Goal: Information Seeking & Learning: Learn about a topic

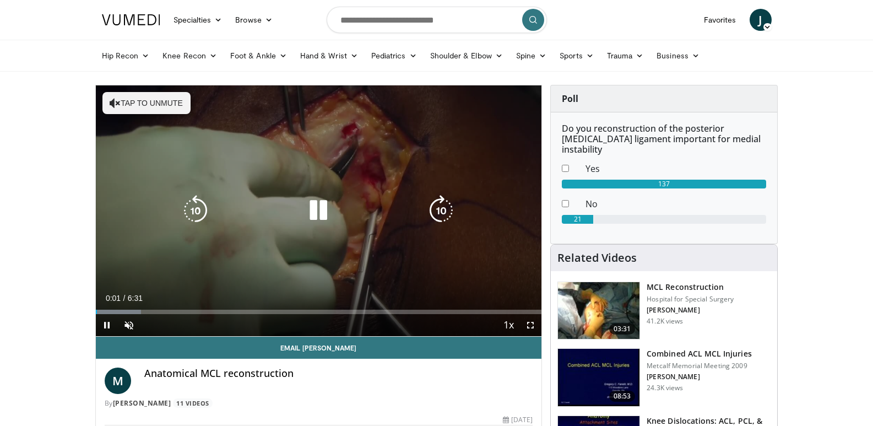
click at [113, 109] on button "Tap to unmute" at bounding box center [146, 103] width 88 height 22
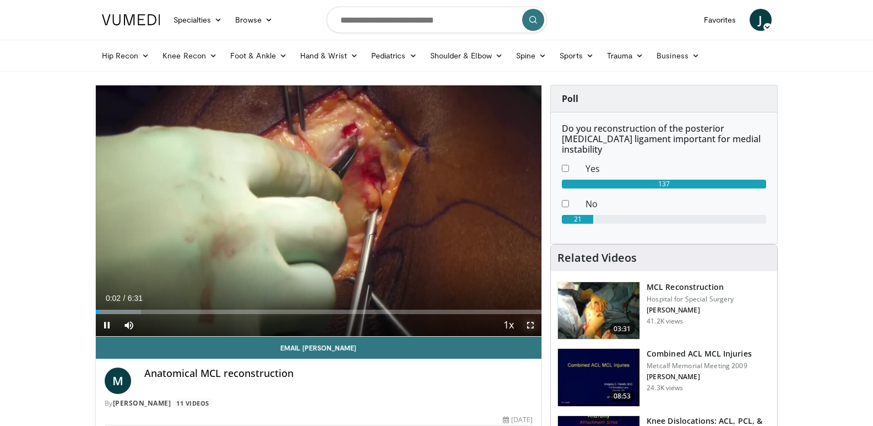
click at [533, 327] on span "Video Player" at bounding box center [531, 325] width 22 height 22
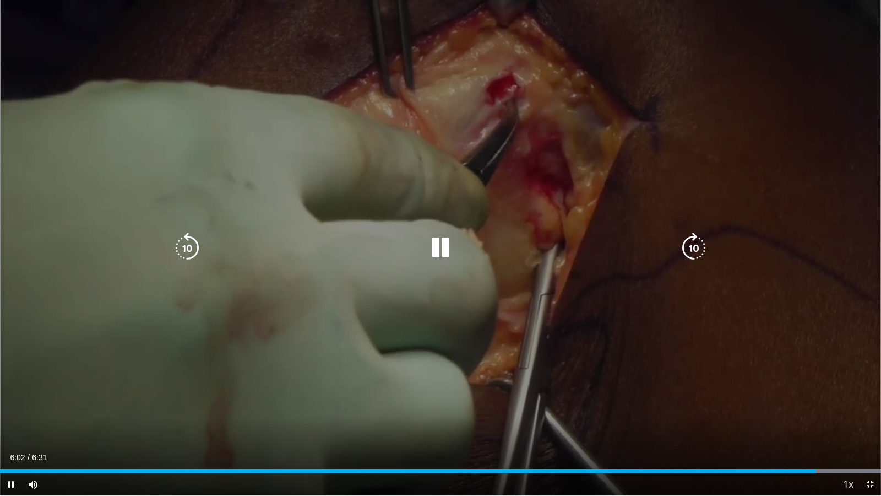
click at [445, 246] on icon "Video Player" at bounding box center [440, 247] width 31 height 31
click at [369, 425] on div "20 seconds Tap to unmute" at bounding box center [440, 247] width 881 height 495
click at [434, 262] on icon "Video Player" at bounding box center [440, 247] width 31 height 31
click at [693, 246] on icon "Video Player" at bounding box center [694, 247] width 31 height 31
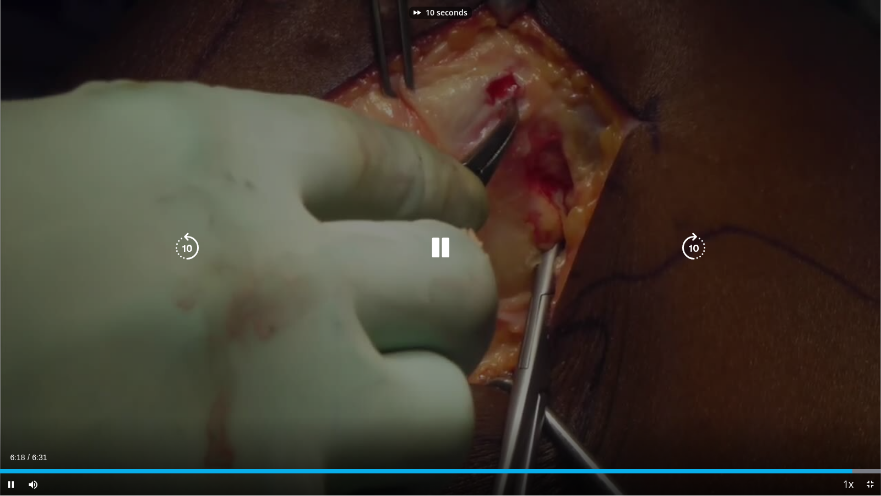
click at [693, 246] on icon "Video Player" at bounding box center [694, 247] width 31 height 31
click at [191, 242] on icon "Video Player" at bounding box center [187, 247] width 31 height 31
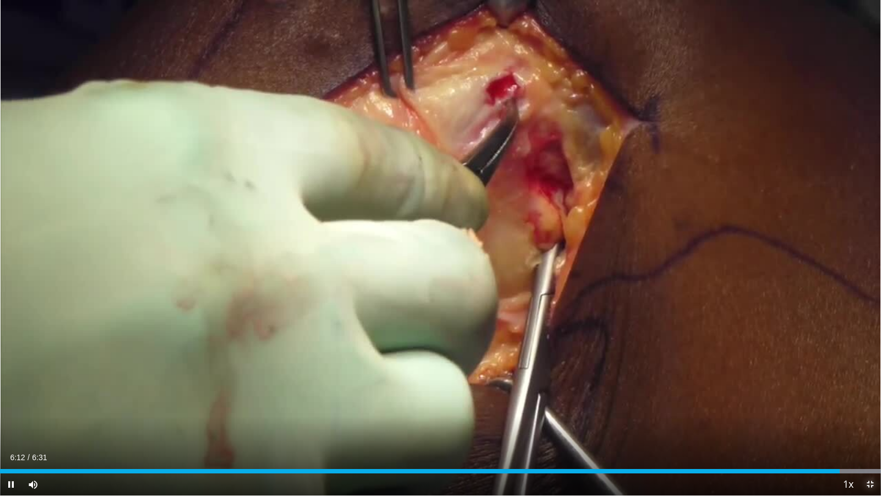
click at [871, 425] on span "Video Player" at bounding box center [870, 484] width 22 height 22
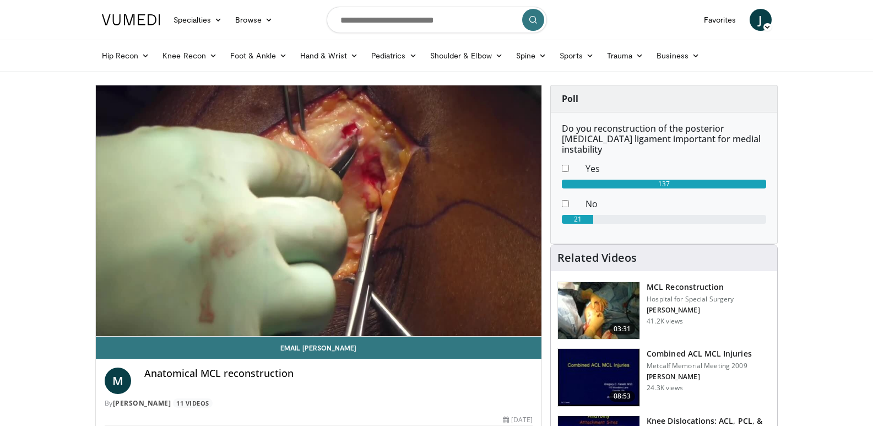
click at [608, 294] on img at bounding box center [599, 310] width 82 height 57
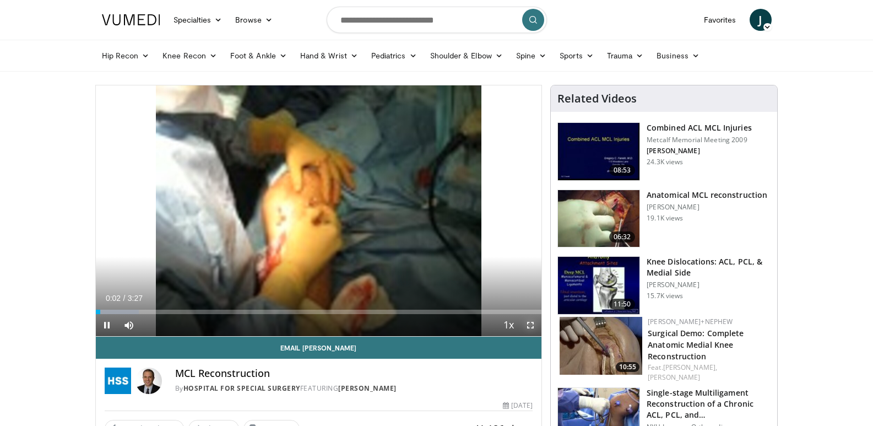
click at [530, 324] on span "Video Player" at bounding box center [531, 325] width 22 height 22
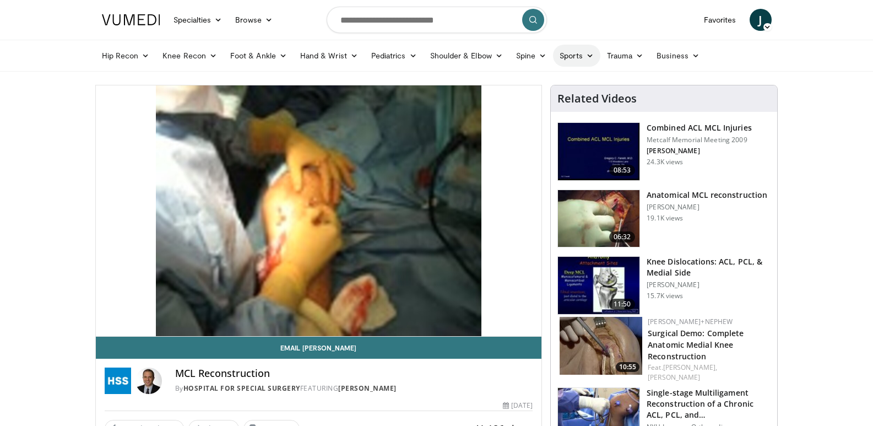
click at [589, 55] on icon at bounding box center [590, 56] width 8 height 8
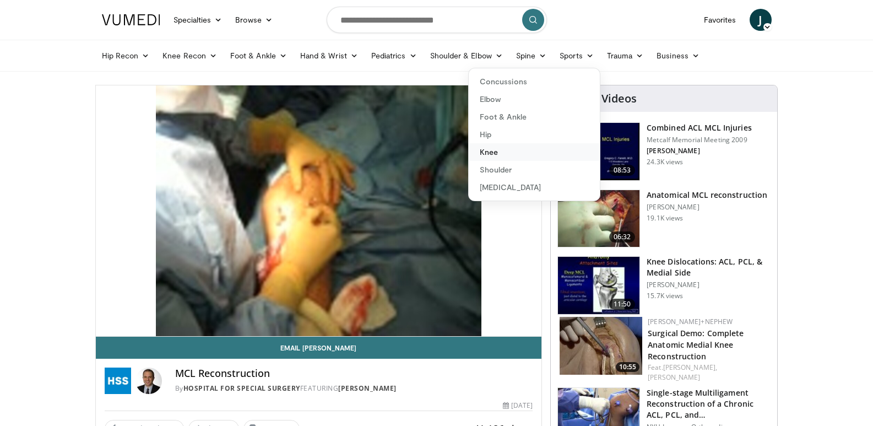
click at [495, 153] on link "Knee" at bounding box center [534, 152] width 131 height 18
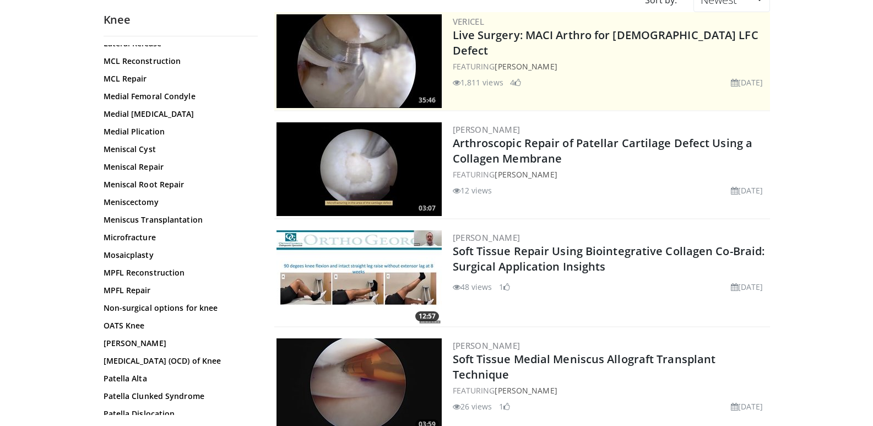
scroll to position [680, 0]
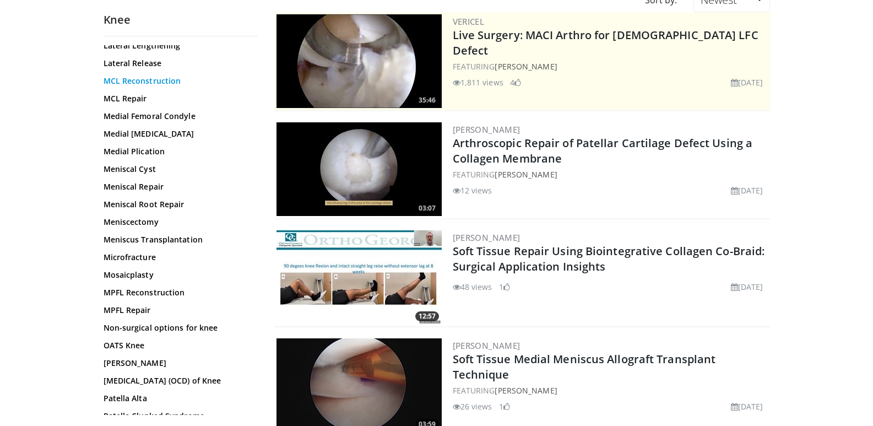
click at [129, 80] on link "MCL Reconstruction" at bounding box center [178, 80] width 149 height 11
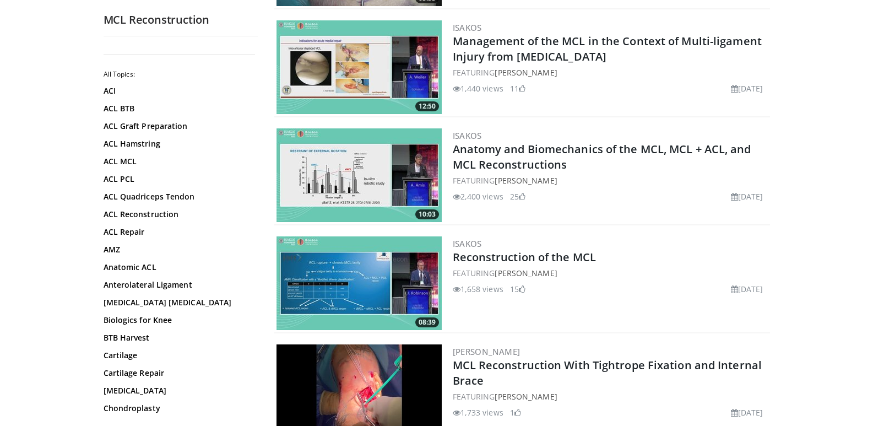
scroll to position [771, 0]
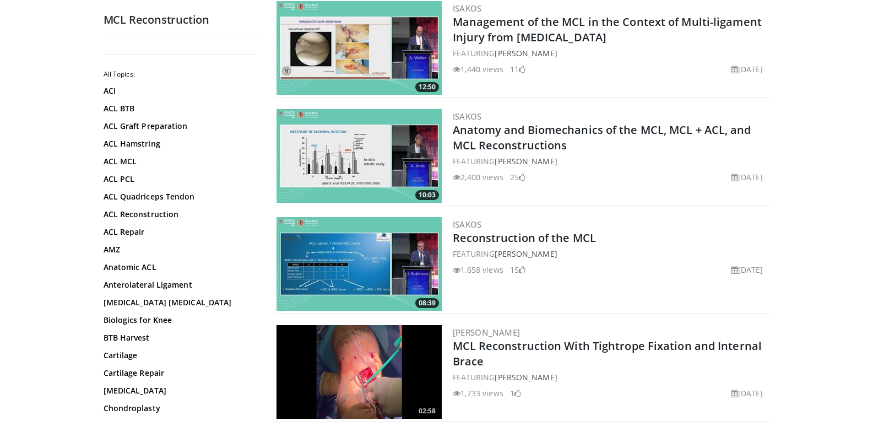
click at [401, 257] on img at bounding box center [359, 264] width 165 height 94
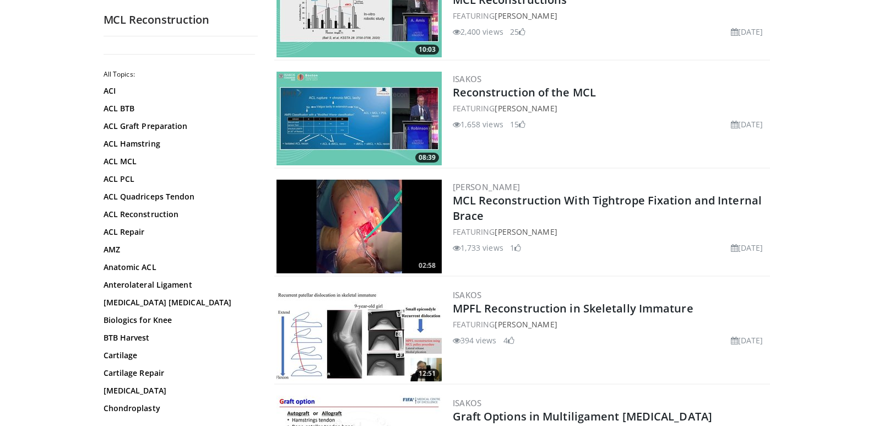
scroll to position [937, 0]
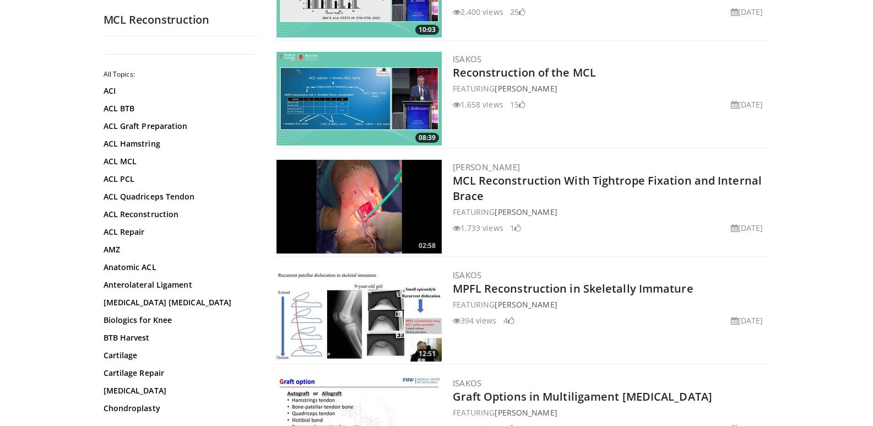
click at [357, 94] on img at bounding box center [359, 99] width 165 height 94
click at [340, 95] on img at bounding box center [359, 99] width 165 height 94
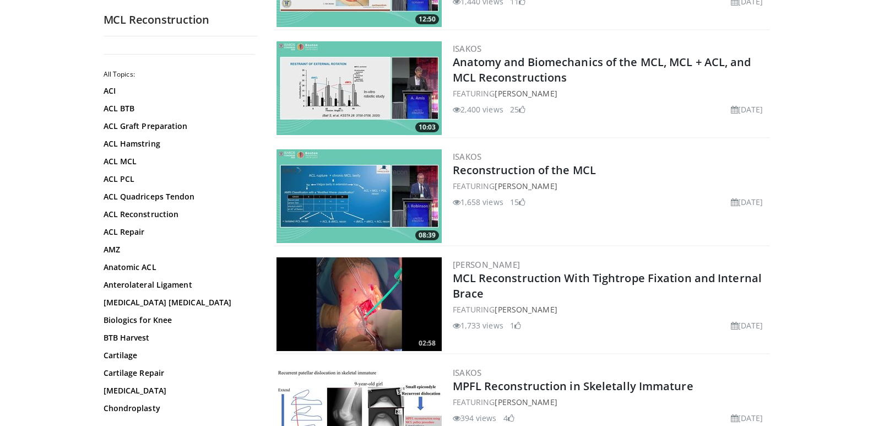
scroll to position [826, 0]
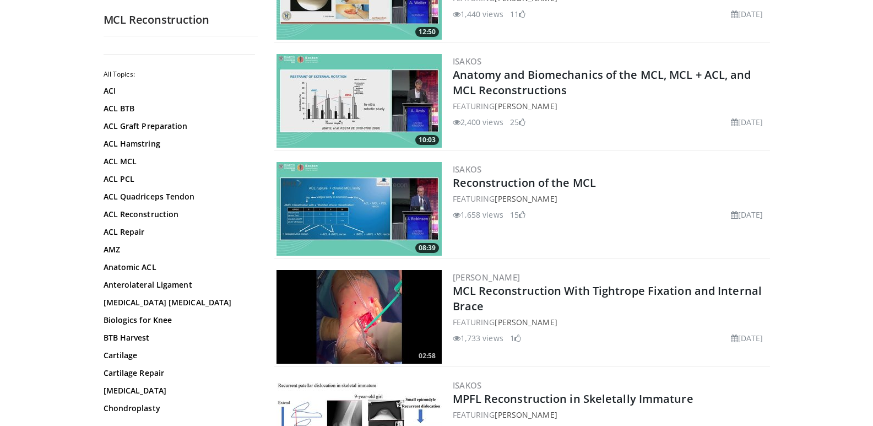
click at [380, 221] on img at bounding box center [359, 209] width 165 height 94
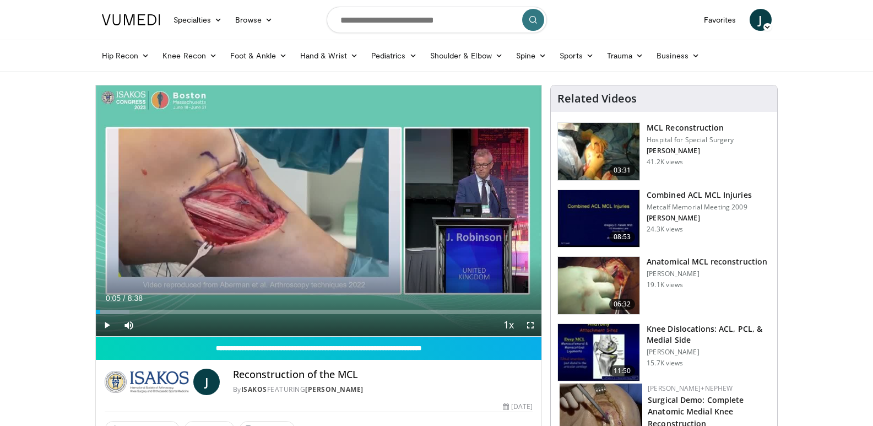
click at [101, 310] on div "Progress Bar" at bounding box center [101, 312] width 1 height 4
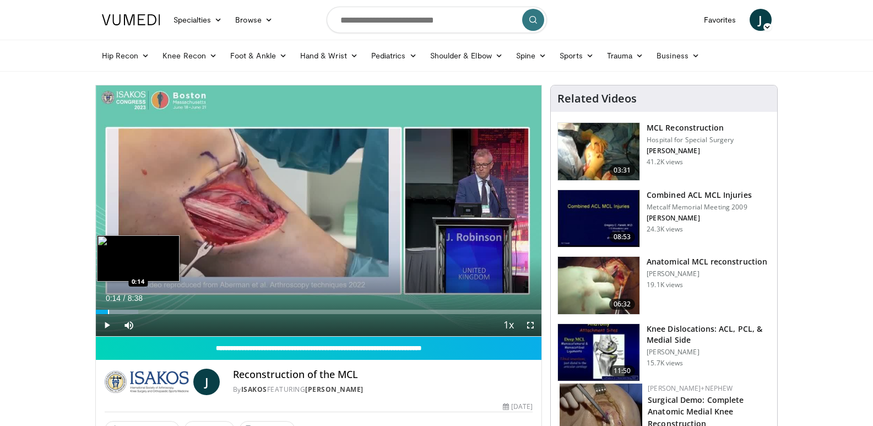
click at [108, 310] on div "Progress Bar" at bounding box center [108, 312] width 1 height 4
click at [123, 311] on div "Progress Bar" at bounding box center [123, 312] width 1 height 4
click at [144, 309] on div "Loaded : 13.38% 0:31 0:56" at bounding box center [319, 309] width 446 height 10
click at [98, 310] on div "Progress Bar" at bounding box center [98, 312] width 1 height 4
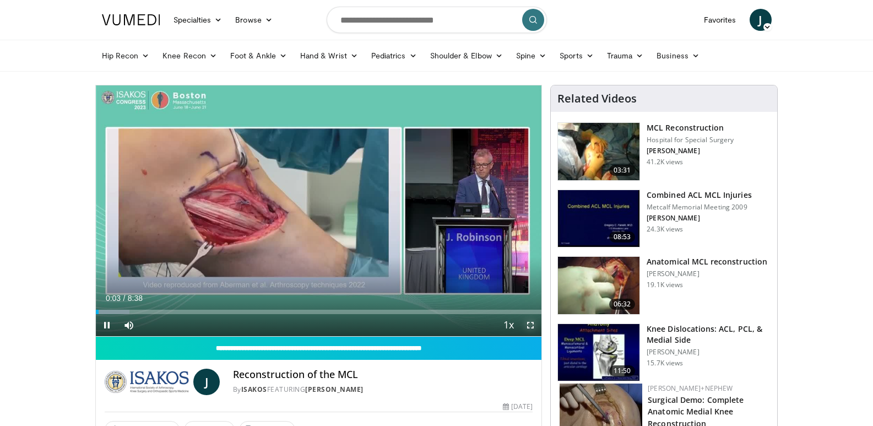
click at [530, 324] on span "Video Player" at bounding box center [531, 325] width 22 height 22
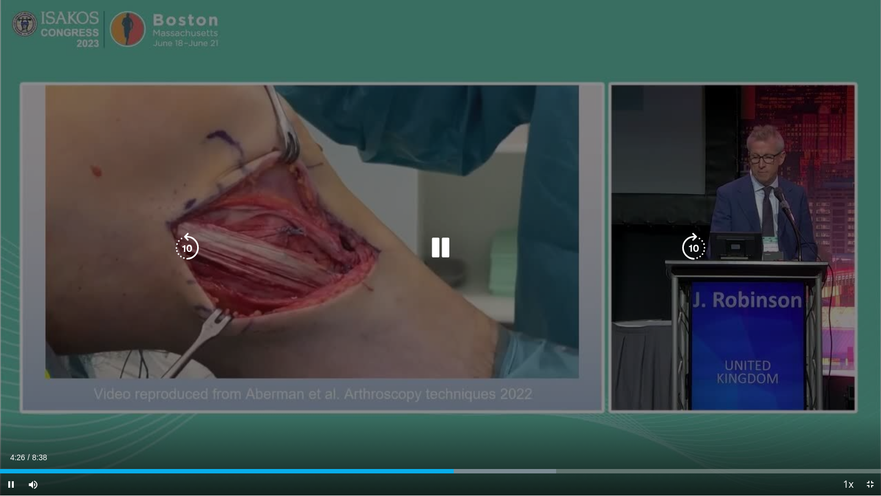
click at [441, 242] on icon "Video Player" at bounding box center [440, 247] width 31 height 31
click at [436, 247] on icon "Video Player" at bounding box center [440, 247] width 31 height 31
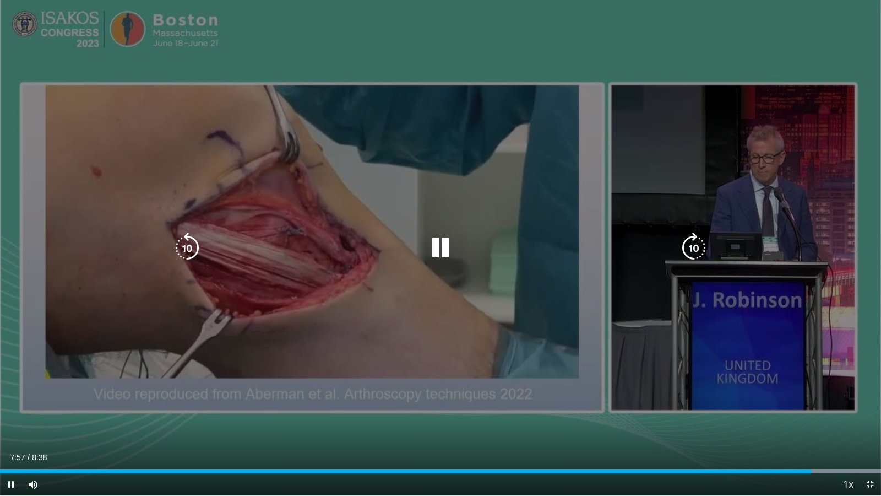
click at [439, 246] on icon "Video Player" at bounding box center [440, 247] width 31 height 31
click at [718, 257] on div "10 seconds Tap to unmute" at bounding box center [440, 247] width 881 height 495
click at [443, 251] on icon "Video Player" at bounding box center [440, 247] width 31 height 31
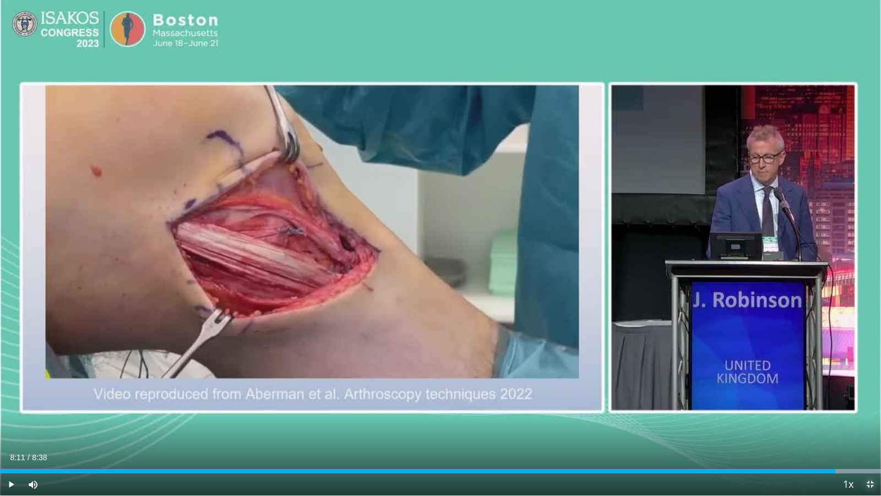
click at [870, 425] on span "Video Player" at bounding box center [870, 484] width 22 height 22
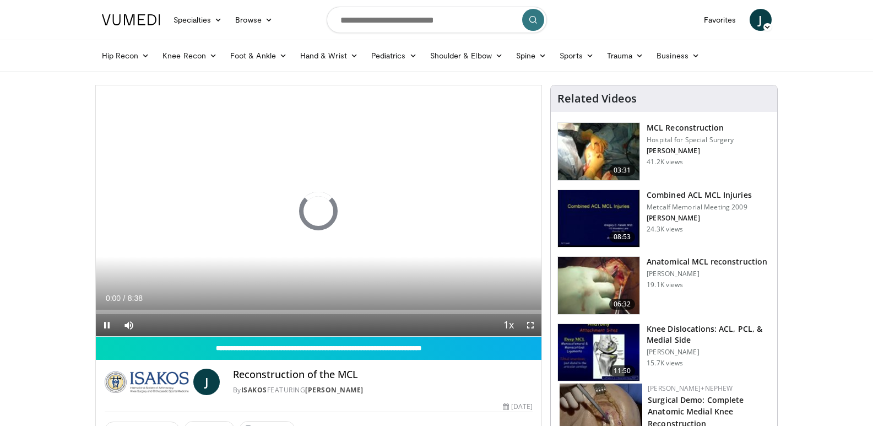
click at [607, 139] on img at bounding box center [599, 151] width 82 height 57
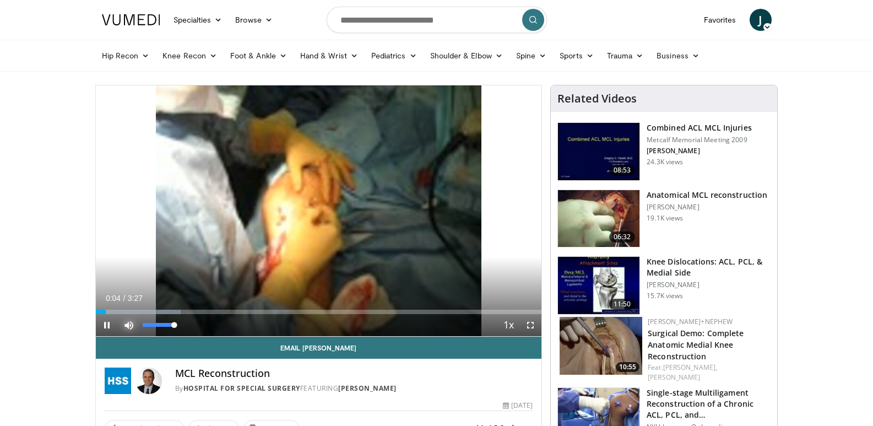
click at [126, 315] on span "Video Player" at bounding box center [129, 325] width 22 height 22
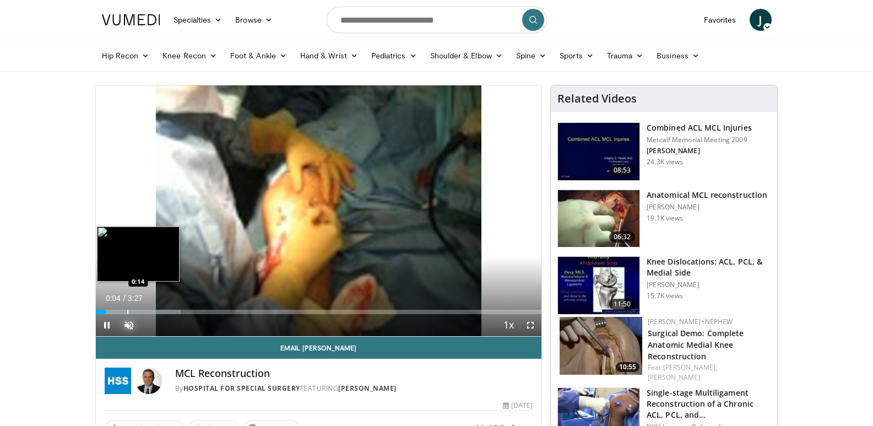
click at [127, 313] on div "Progress Bar" at bounding box center [127, 312] width 1 height 4
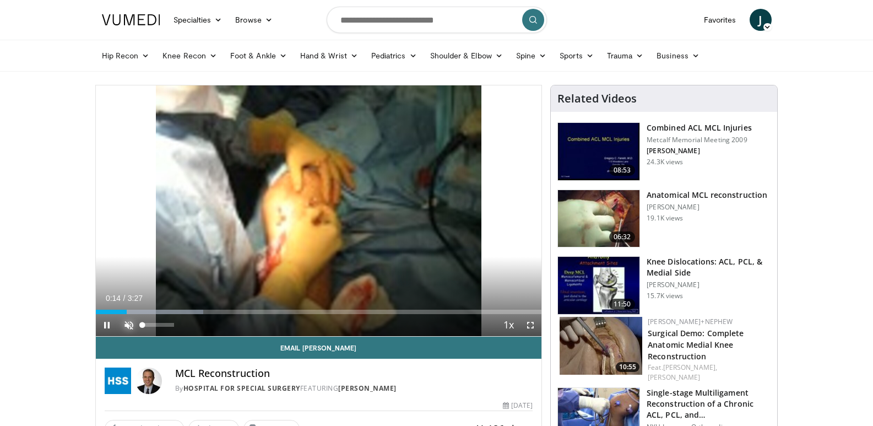
click at [129, 322] on span "Video Player" at bounding box center [129, 325] width 22 height 22
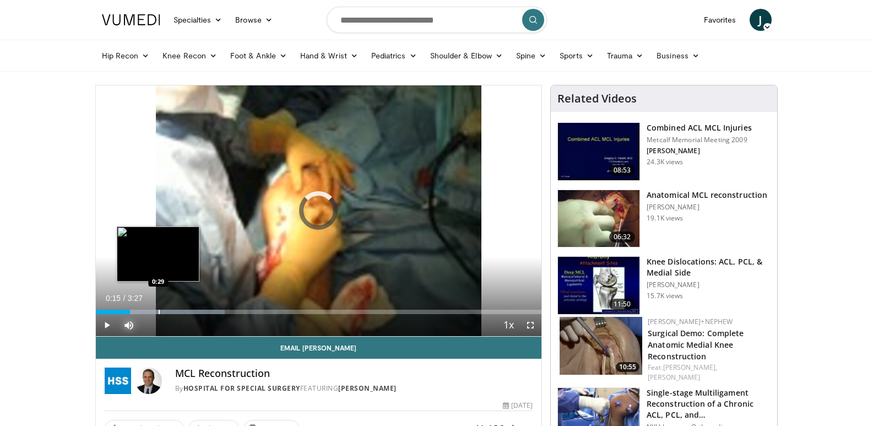
click at [159, 313] on div "Progress Bar" at bounding box center [159, 312] width 1 height 4
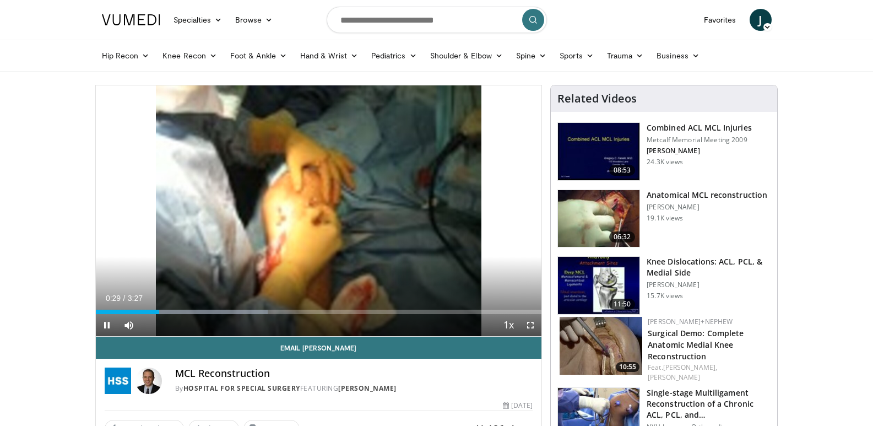
click at [178, 317] on div "Current Time 0:29 / Duration 3:27 Pause Skip Backward Skip Forward Mute 53% Loa…" at bounding box center [319, 325] width 446 height 22
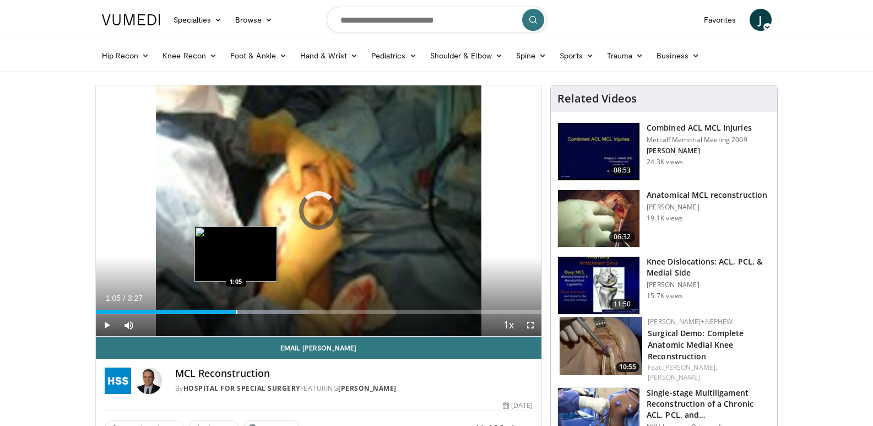
click at [236, 307] on div "Loaded : 47.73% 0:31 1:05" at bounding box center [319, 309] width 446 height 10
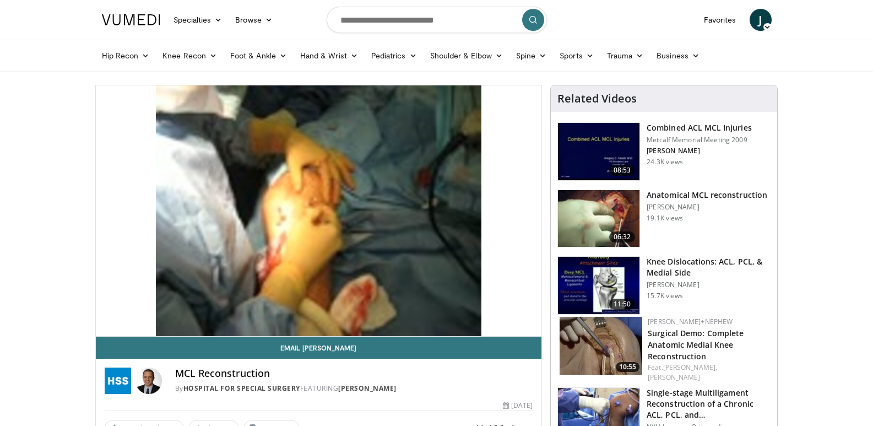
click at [592, 213] on img at bounding box center [599, 218] width 82 height 57
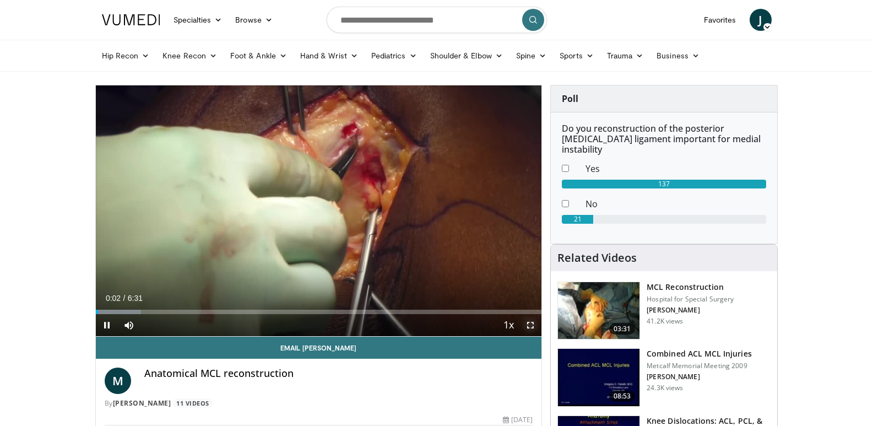
click at [529, 328] on span "Video Player" at bounding box center [531, 325] width 22 height 22
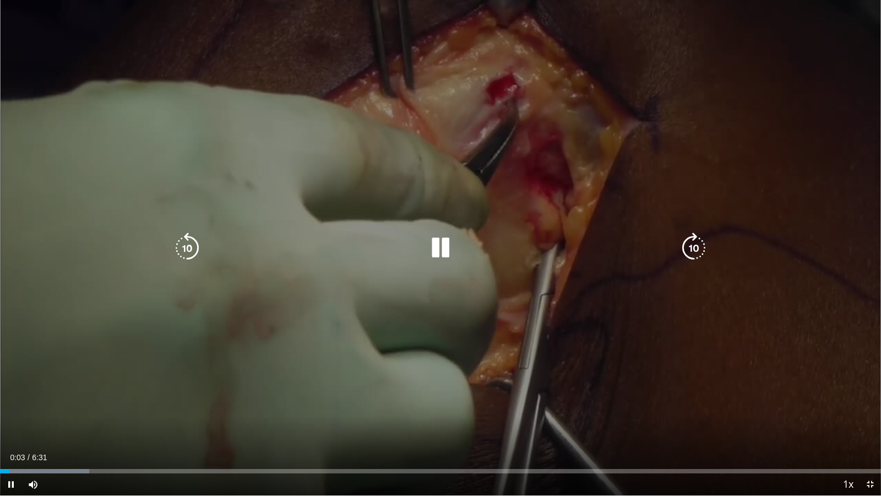
click at [688, 248] on icon "Video Player" at bounding box center [694, 247] width 31 height 31
click at [701, 244] on icon "Video Player" at bounding box center [694, 247] width 31 height 31
click at [701, 246] on icon "Video Player" at bounding box center [694, 247] width 31 height 31
click at [700, 243] on icon "Video Player" at bounding box center [694, 247] width 31 height 31
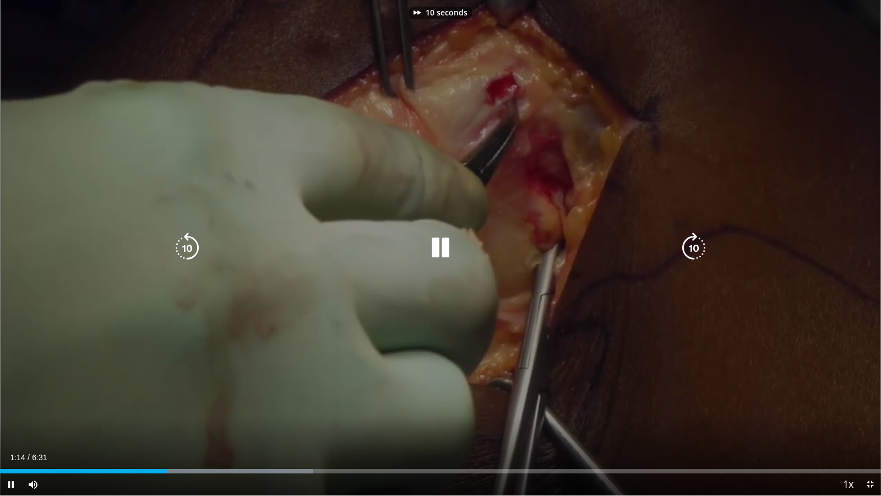
click at [700, 243] on icon "Video Player" at bounding box center [694, 247] width 31 height 31
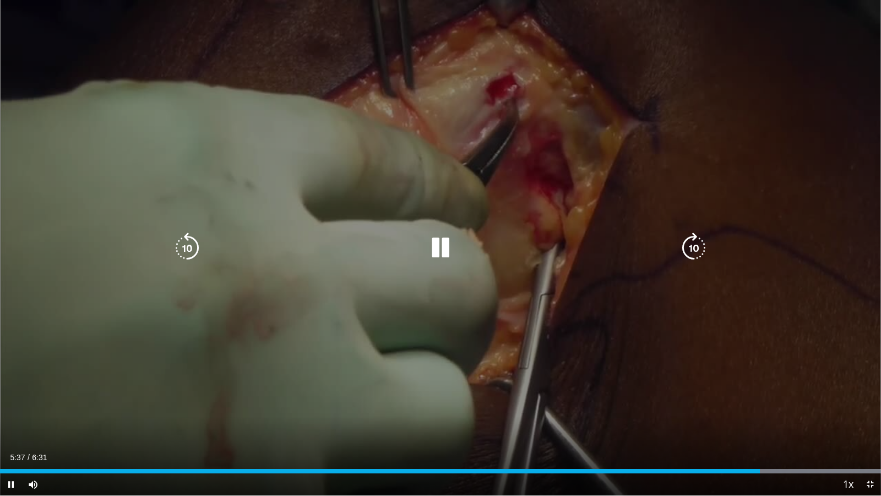
click at [434, 252] on icon "Video Player" at bounding box center [440, 247] width 31 height 31
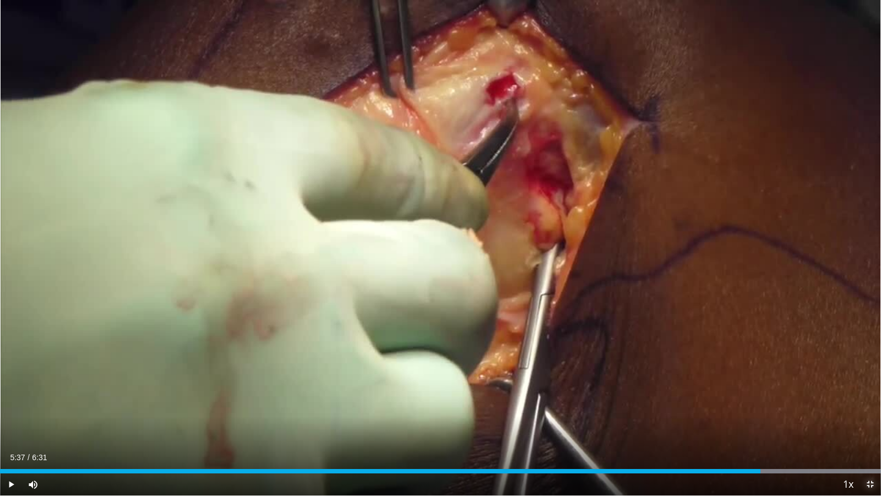
click at [866, 425] on span "Video Player" at bounding box center [870, 484] width 22 height 22
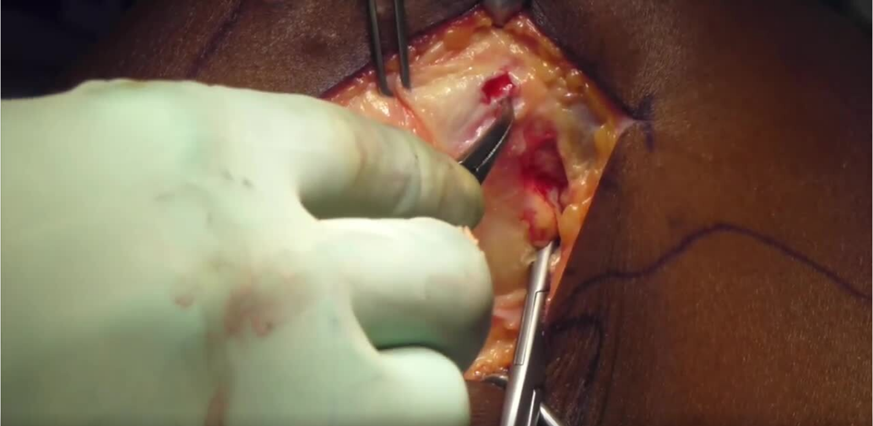
scroll to position [110, 0]
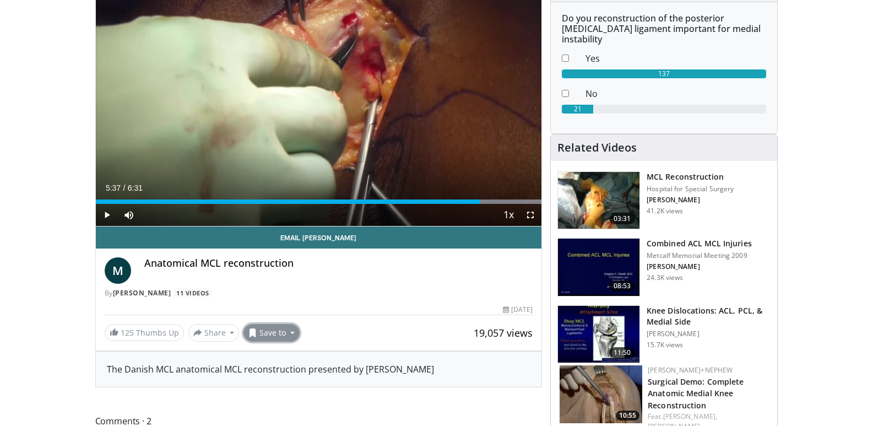
click at [289, 332] on button "Save to" at bounding box center [272, 333] width 56 height 18
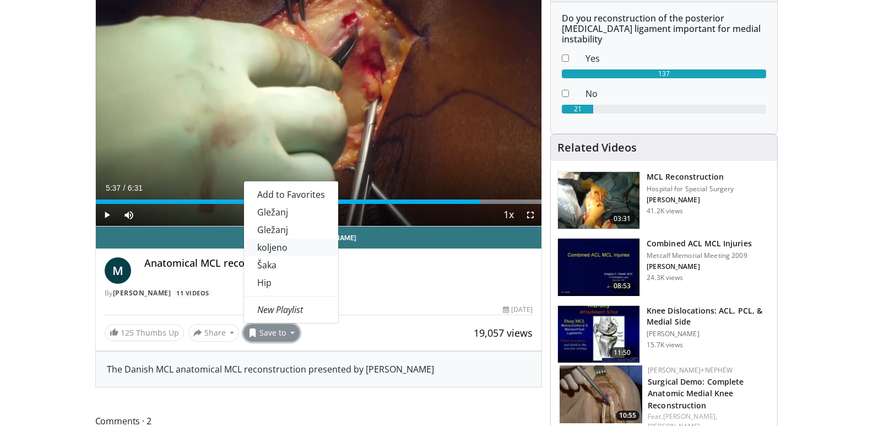
click at [271, 249] on link "koljeno" at bounding box center [291, 248] width 94 height 18
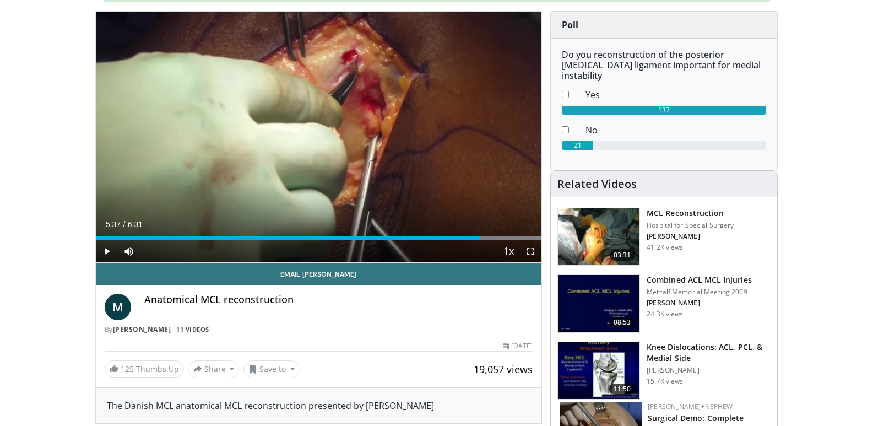
scroll to position [147, 0]
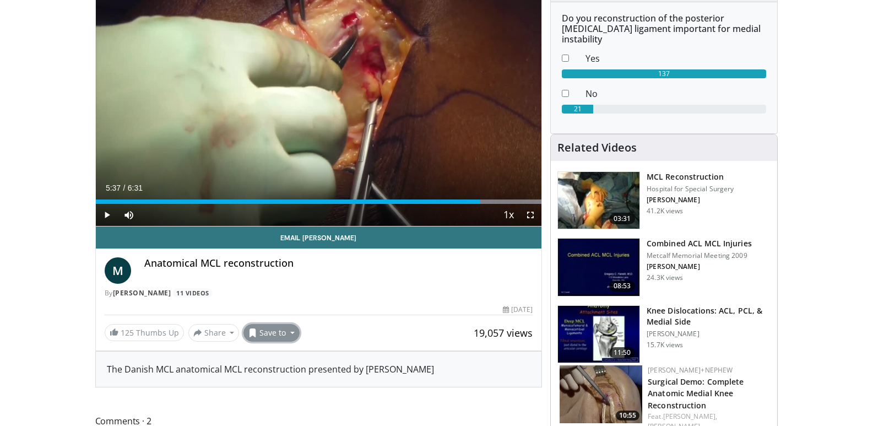
click at [272, 336] on button "Save to" at bounding box center [272, 333] width 56 height 18
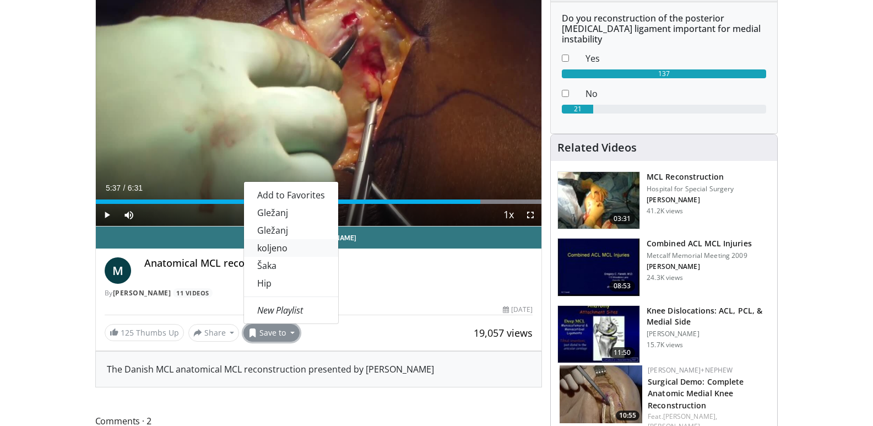
click at [259, 242] on link "koljeno" at bounding box center [291, 248] width 94 height 18
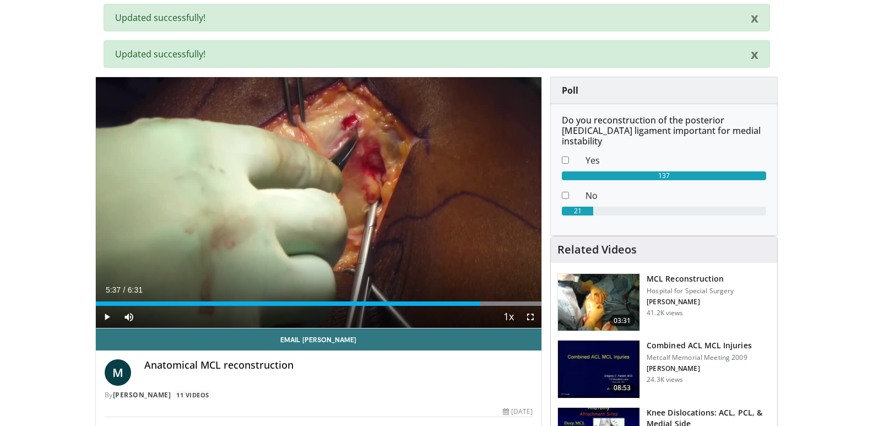
scroll to position [0, 0]
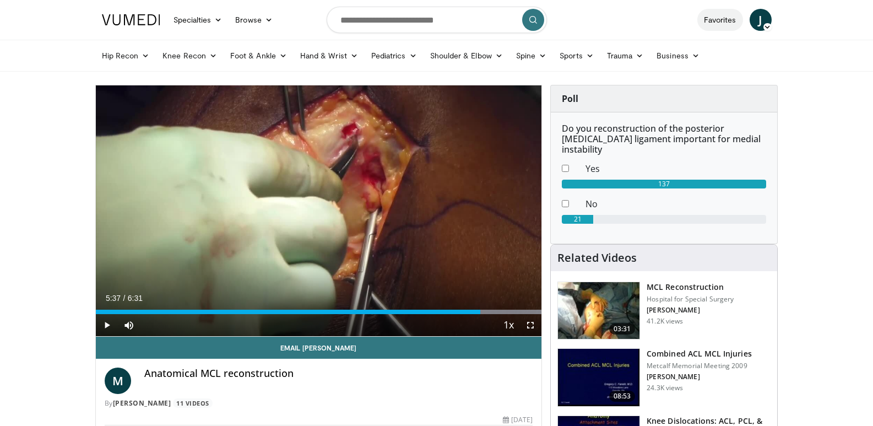
click at [711, 25] on link "Favorites" at bounding box center [720, 20] width 46 height 22
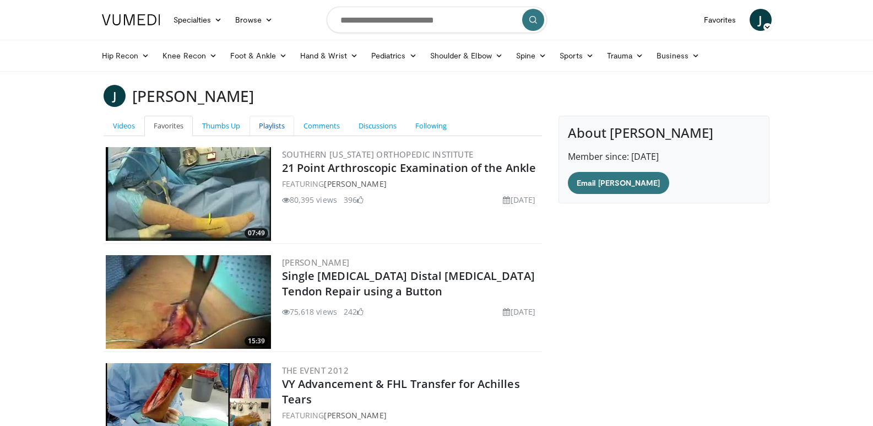
click at [280, 130] on link "Playlists" at bounding box center [272, 126] width 45 height 20
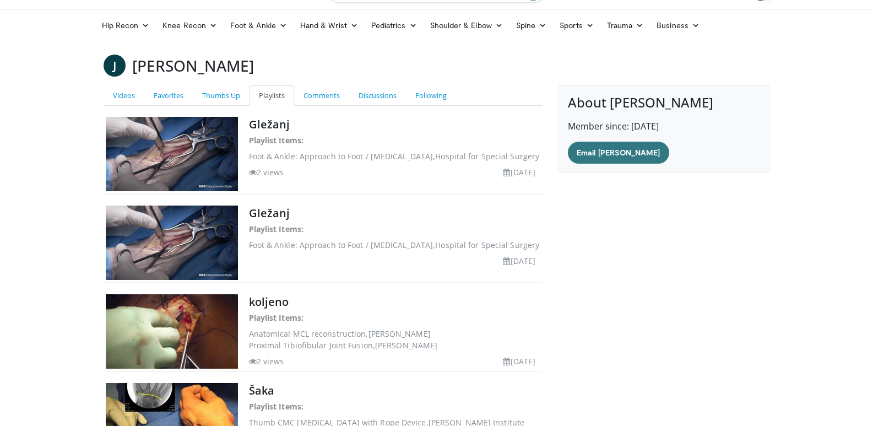
scroll to position [55, 0]
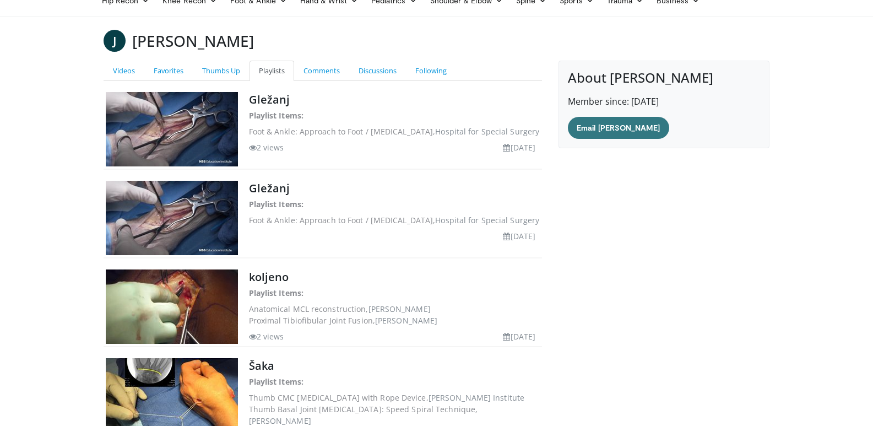
click at [183, 290] on img at bounding box center [172, 306] width 132 height 74
click at [273, 279] on link "koljeno" at bounding box center [269, 276] width 40 height 15
click at [249, 366] on link "Šaka" at bounding box center [261, 365] width 25 height 15
click at [251, 98] on link "Gležanj" at bounding box center [269, 99] width 41 height 15
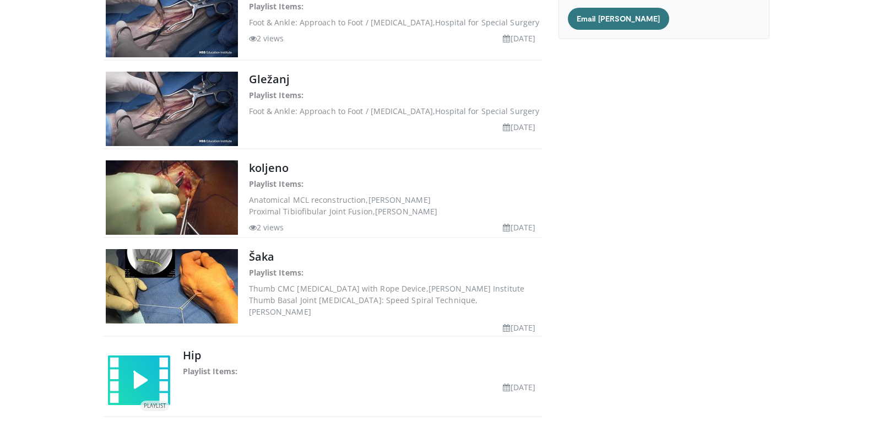
scroll to position [0, 0]
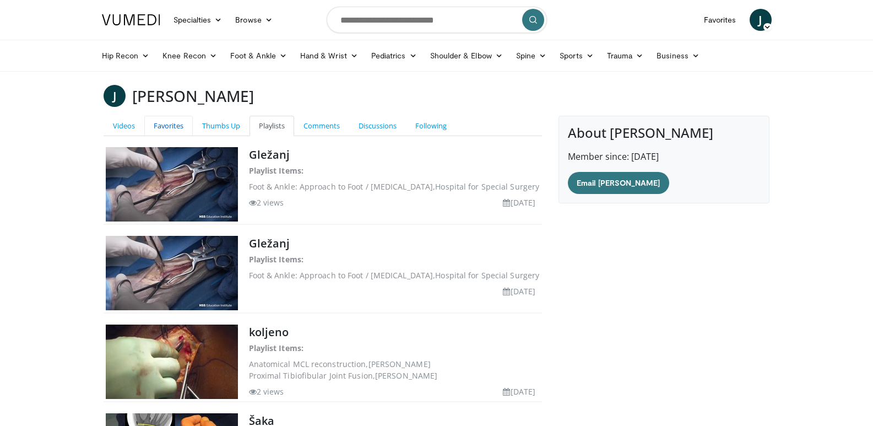
click at [180, 122] on link "Favorites" at bounding box center [168, 126] width 48 height 20
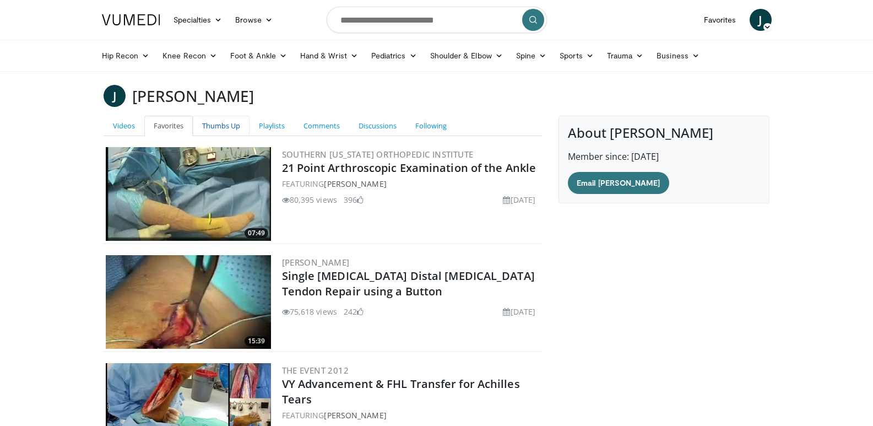
click at [217, 128] on link "Thumbs Up" at bounding box center [221, 126] width 57 height 20
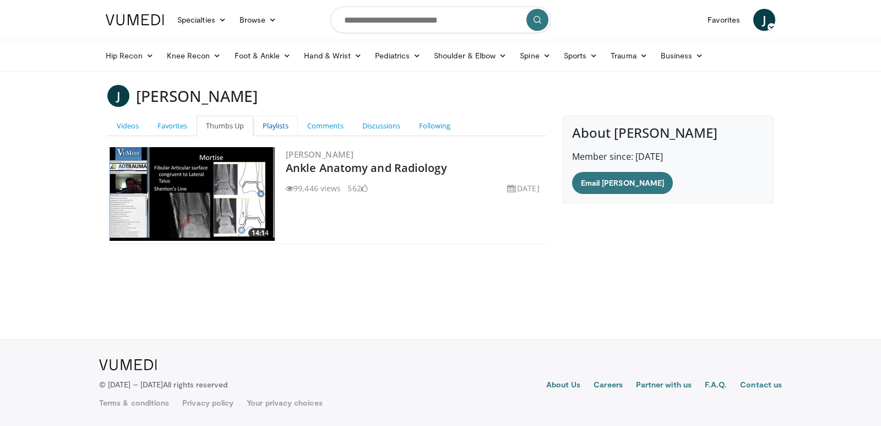
click at [258, 124] on link "Playlists" at bounding box center [275, 126] width 45 height 20
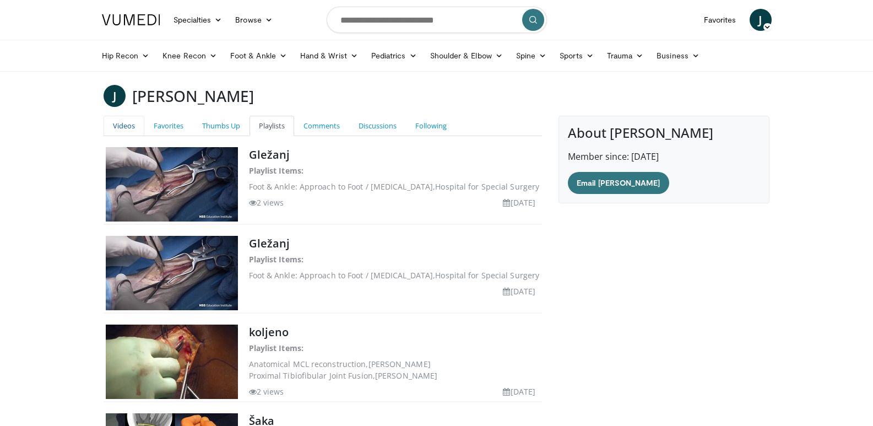
click at [128, 125] on link "Videos" at bounding box center [124, 126] width 41 height 20
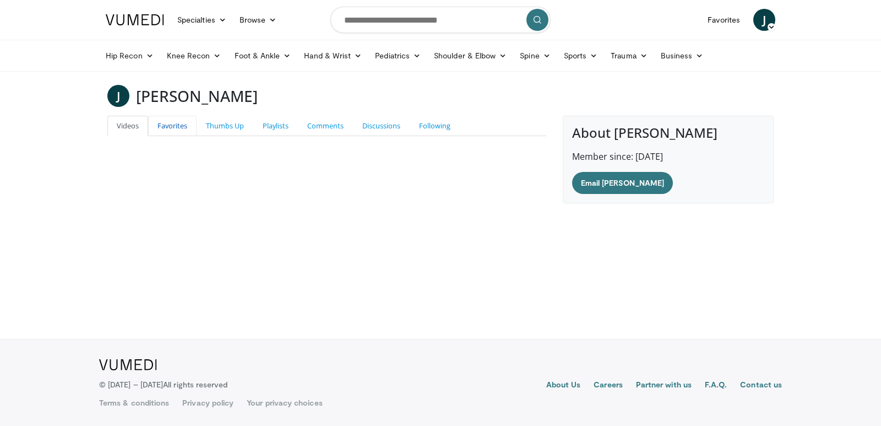
click at [175, 129] on link "Favorites" at bounding box center [172, 126] width 48 height 20
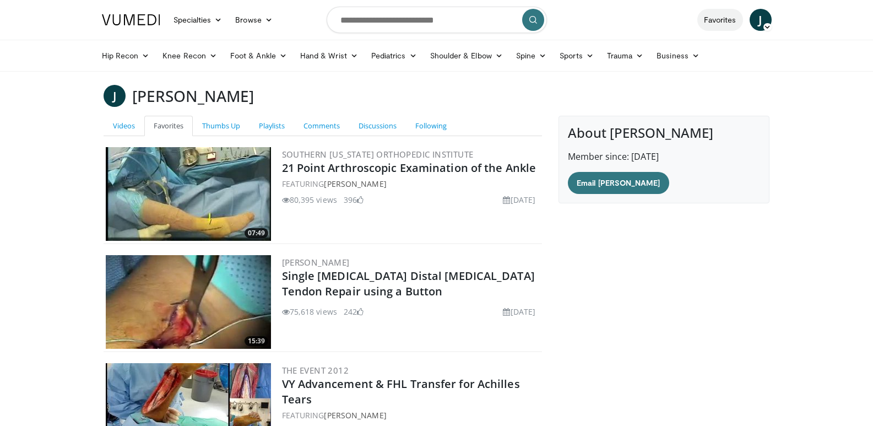
click at [727, 25] on link "Favorites" at bounding box center [720, 20] width 46 height 22
click at [715, 23] on link "Favorites" at bounding box center [720, 20] width 46 height 22
click at [326, 119] on link "Comments" at bounding box center [321, 126] width 55 height 20
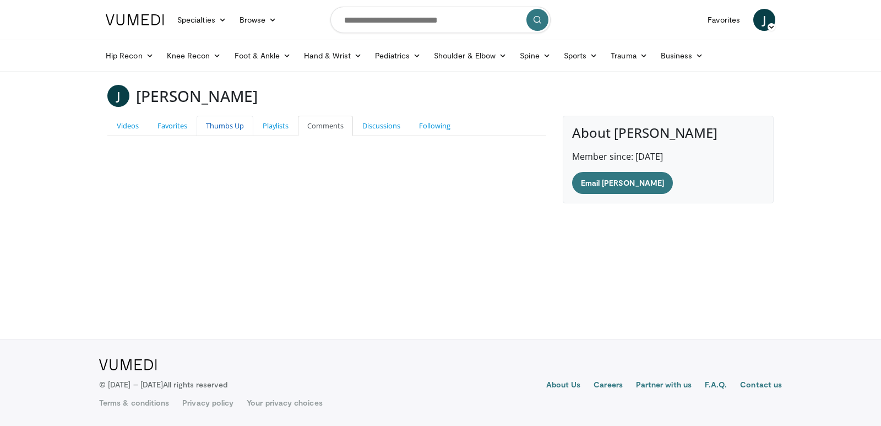
drag, startPoint x: 228, startPoint y: 129, endPoint x: 237, endPoint y: 128, distance: 8.9
click at [227, 129] on link "Thumbs Up" at bounding box center [225, 126] width 57 height 20
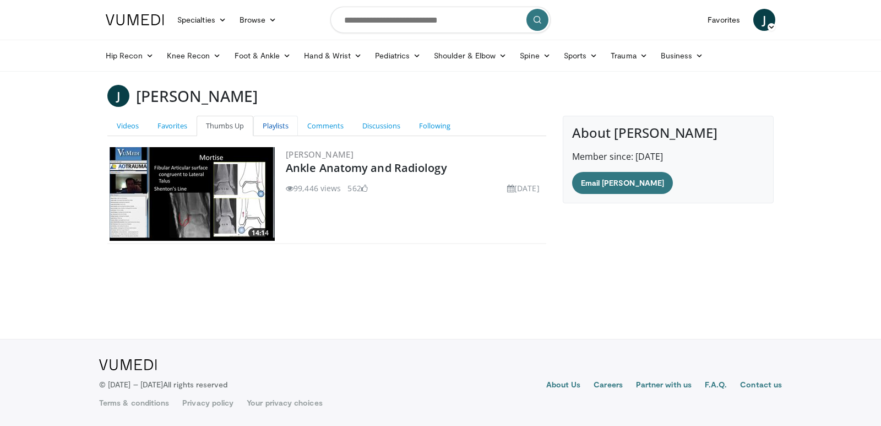
click at [271, 127] on link "Playlists" at bounding box center [275, 126] width 45 height 20
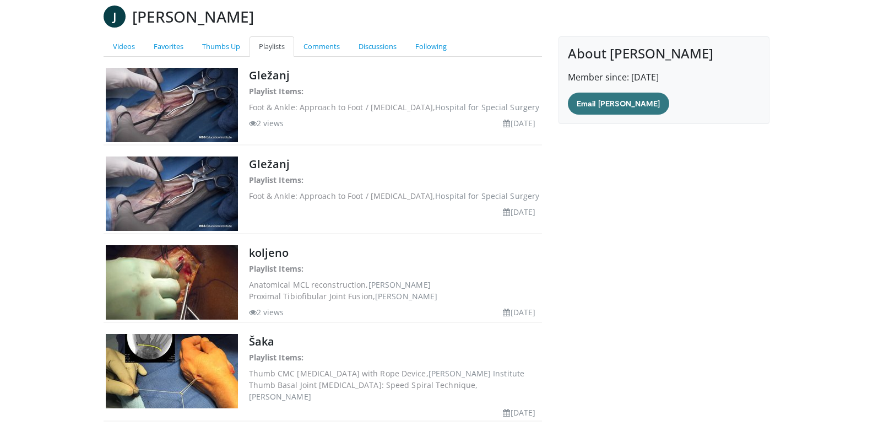
scroll to position [110, 0]
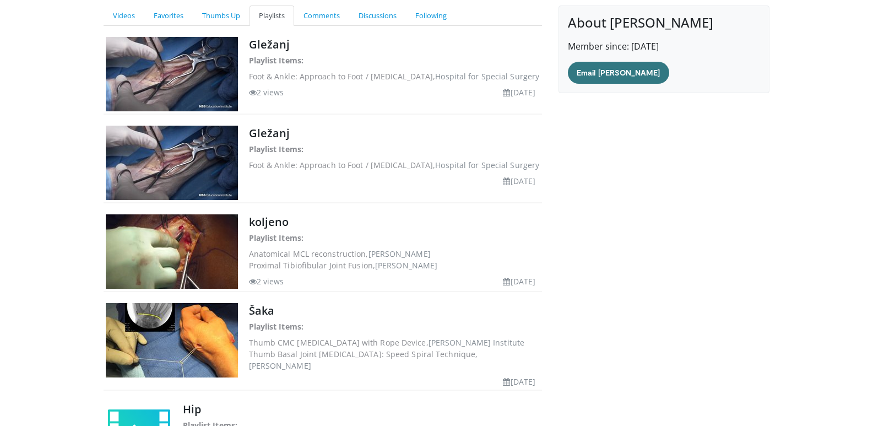
click at [186, 256] on img at bounding box center [172, 251] width 132 height 74
click at [278, 227] on link "koljeno" at bounding box center [269, 221] width 40 height 15
click at [247, 136] on div "Gležanj Playlist Items: Foot & Ankle: Approach to Foot / Lower Leg, Hospital fo…" at bounding box center [323, 163] width 439 height 80
click at [252, 134] on link "Gležanj" at bounding box center [269, 133] width 41 height 15
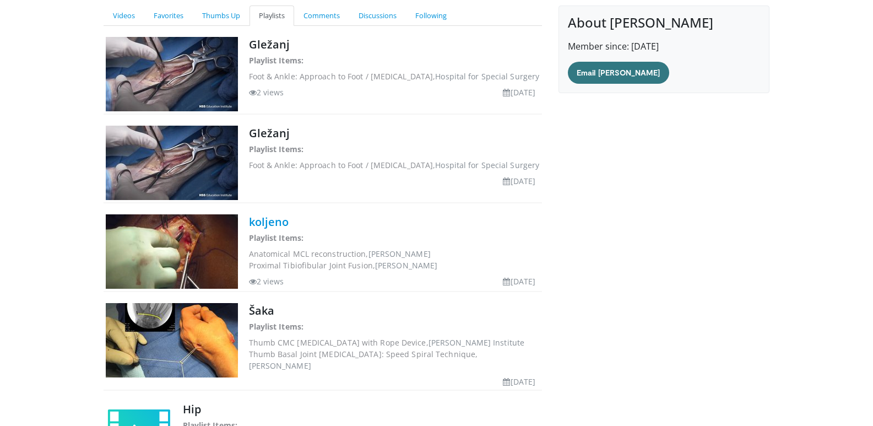
click at [272, 221] on link "koljeno" at bounding box center [269, 221] width 40 height 15
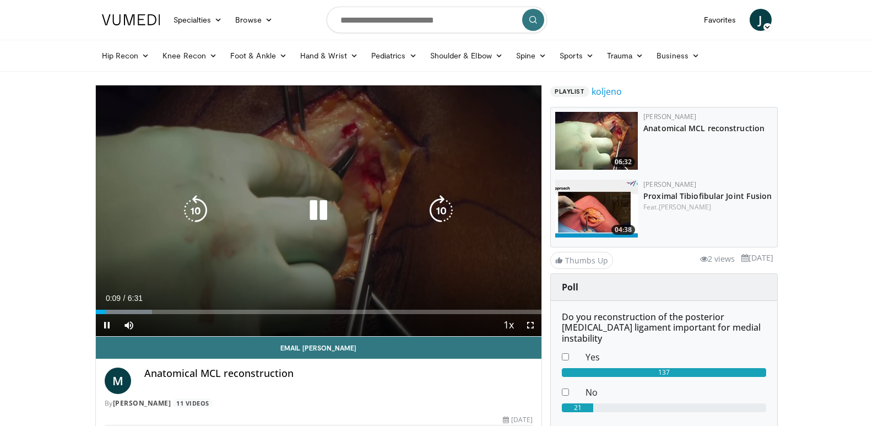
click at [302, 198] on div "10 seconds Tap to unmute" at bounding box center [319, 210] width 446 height 251
click at [326, 215] on icon "Video Player" at bounding box center [318, 210] width 31 height 31
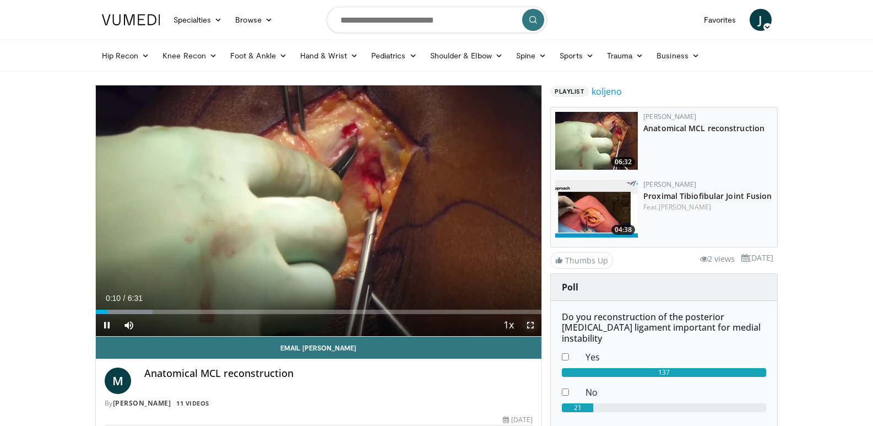
click at [534, 324] on span "Video Player" at bounding box center [531, 325] width 22 height 22
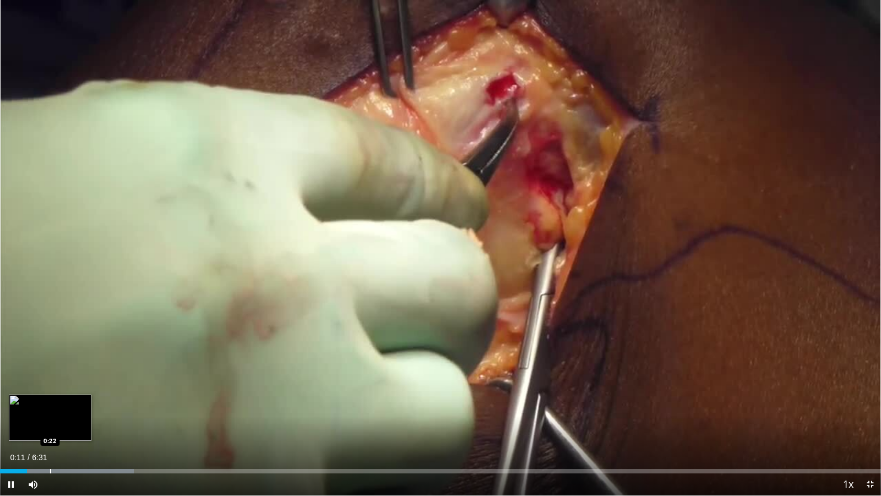
click at [50, 425] on div "Progress Bar" at bounding box center [50, 471] width 1 height 4
click at [66, 425] on div "Progress Bar" at bounding box center [66, 471] width 1 height 4
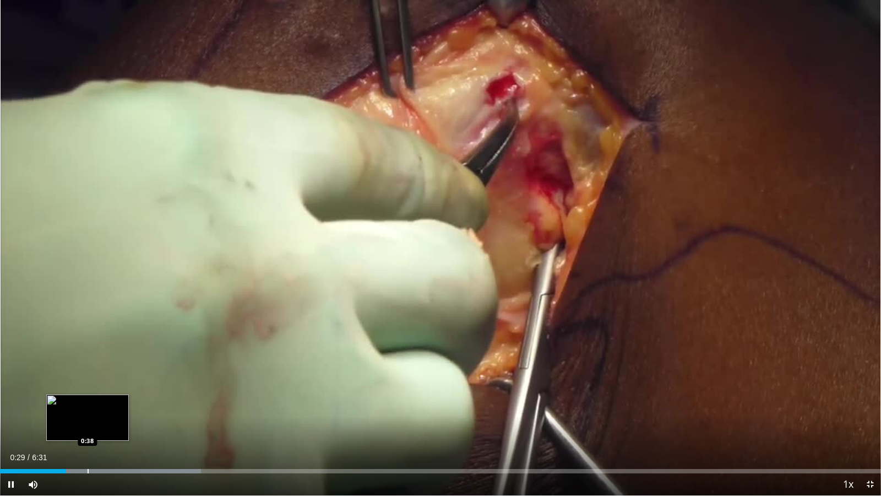
click at [88, 425] on div "Progress Bar" at bounding box center [88, 471] width 1 height 4
click at [106, 425] on div "Progress Bar" at bounding box center [106, 471] width 1 height 4
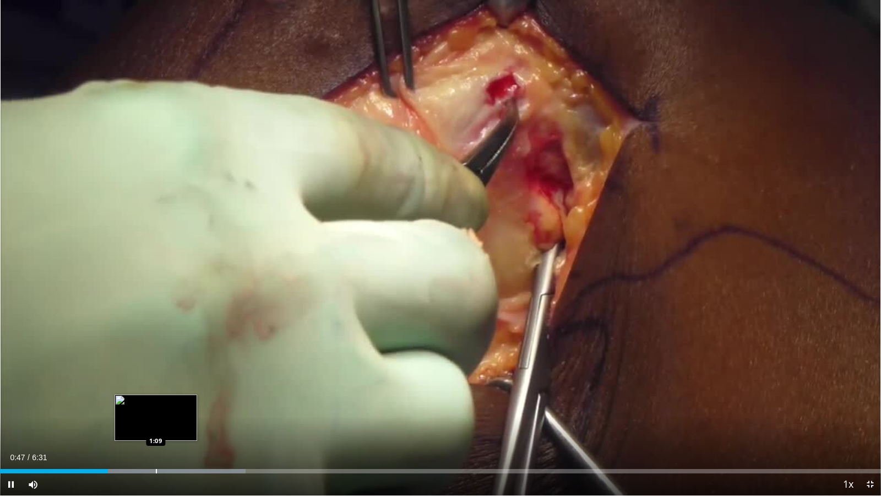
click at [156, 425] on div "Progress Bar" at bounding box center [156, 471] width 1 height 4
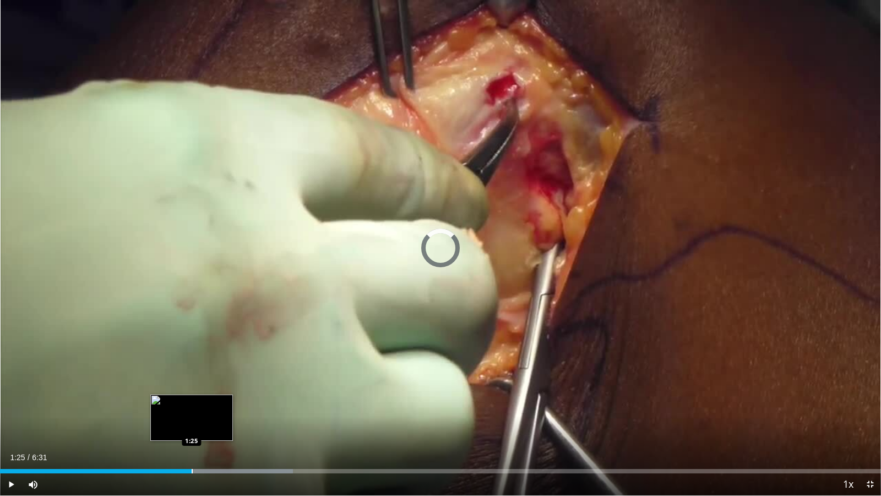
click at [192, 425] on div "Loaded : 33.27% 1:10 1:25" at bounding box center [440, 468] width 881 height 10
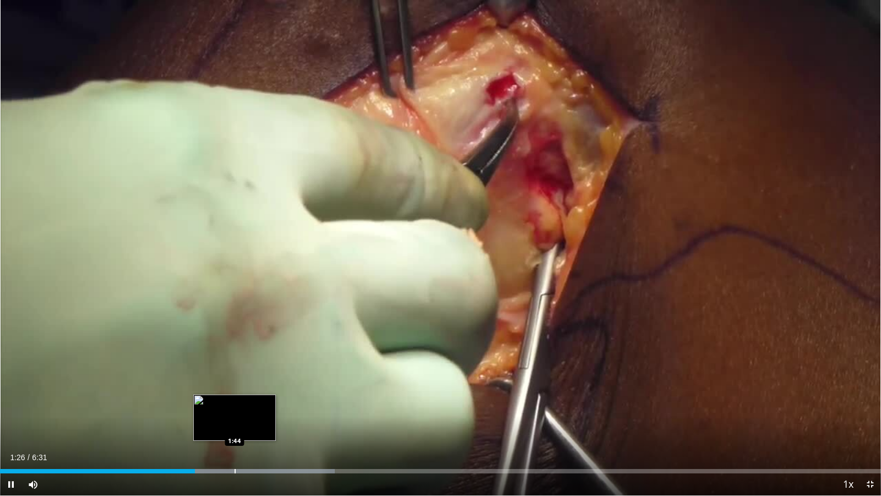
click at [235, 425] on div "Loaded : 38.02% 1:26 1:44" at bounding box center [440, 468] width 881 height 10
click at [245, 425] on div "Progress Bar" at bounding box center [245, 471] width 1 height 4
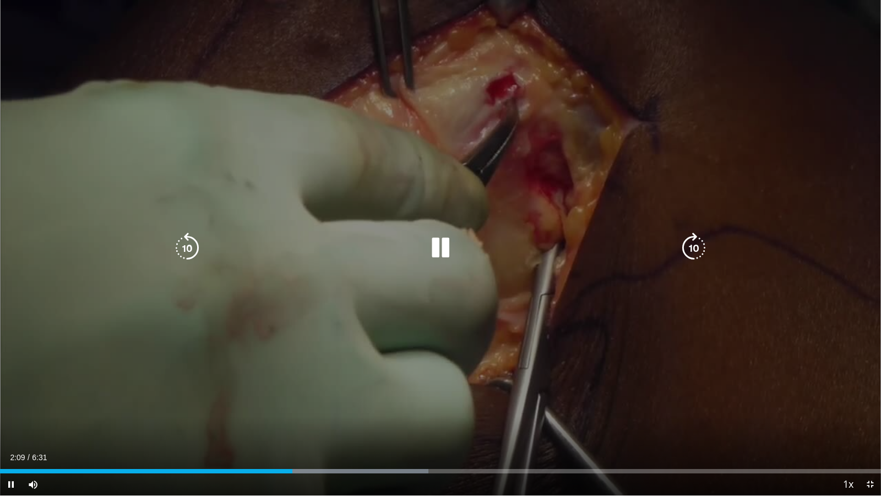
click at [370, 324] on div "10 seconds Tap to unmute" at bounding box center [440, 247] width 881 height 495
click at [440, 247] on icon "Video Player" at bounding box center [440, 247] width 31 height 31
click at [436, 248] on icon "Video Player" at bounding box center [440, 247] width 31 height 31
click at [443, 247] on icon "Video Player" at bounding box center [440, 247] width 31 height 31
click at [443, 245] on icon "Video Player" at bounding box center [440, 247] width 31 height 31
